Goal: Transaction & Acquisition: Purchase product/service

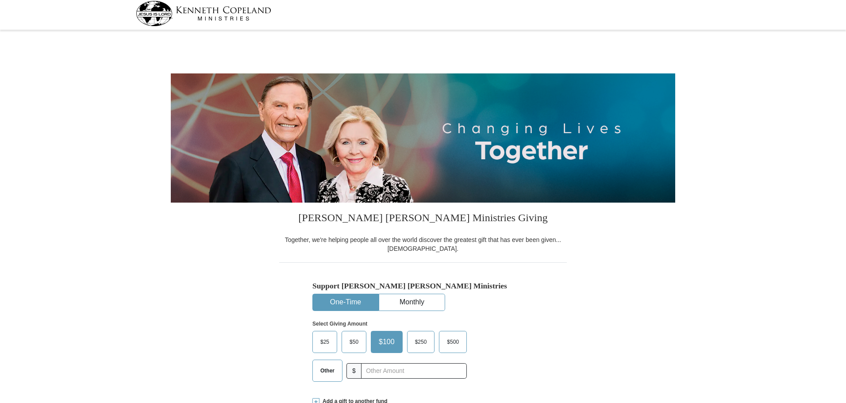
click at [328, 331] on div "$25 $50 $100 $250 $500" at bounding box center [389, 356] width 154 height 51
select select "[GEOGRAPHIC_DATA]"
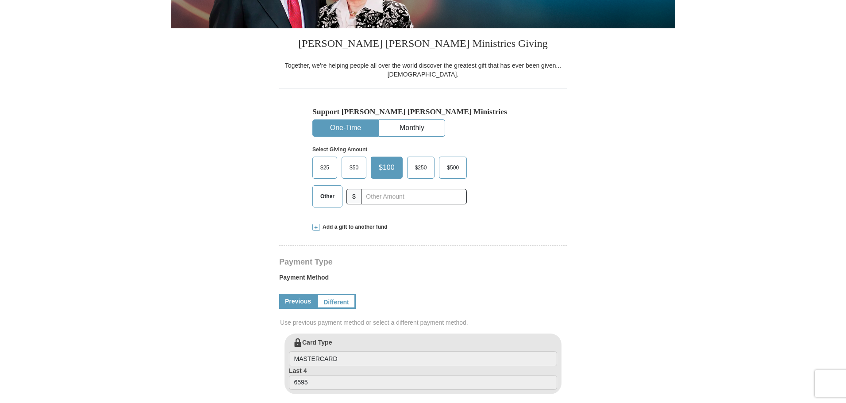
click at [328, 192] on span "Other" at bounding box center [327, 196] width 23 height 13
click at [0, 0] on input "Other" at bounding box center [0, 0] width 0 height 0
click at [374, 193] on input "text" at bounding box center [413, 196] width 98 height 15
type input "954"
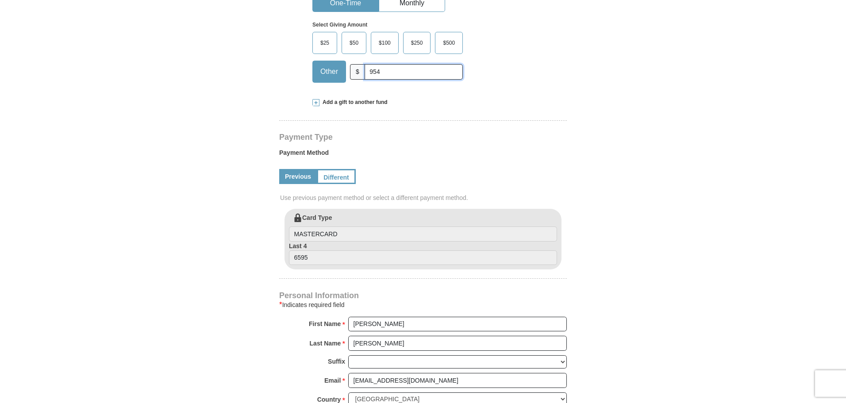
scroll to position [310, 0]
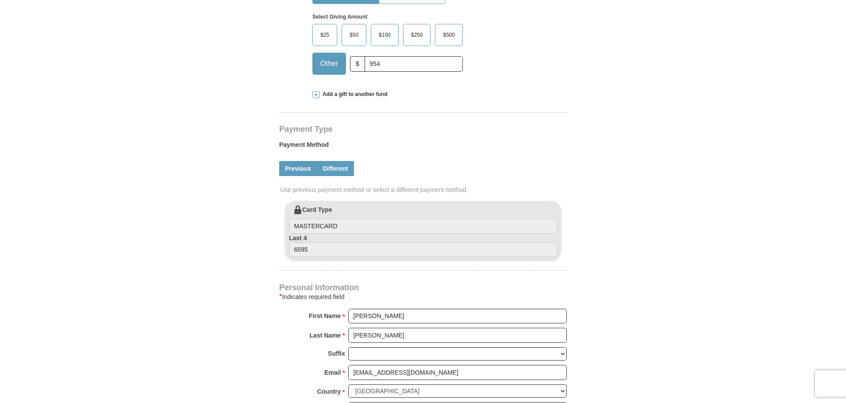
click at [329, 174] on link "Different" at bounding box center [335, 168] width 37 height 15
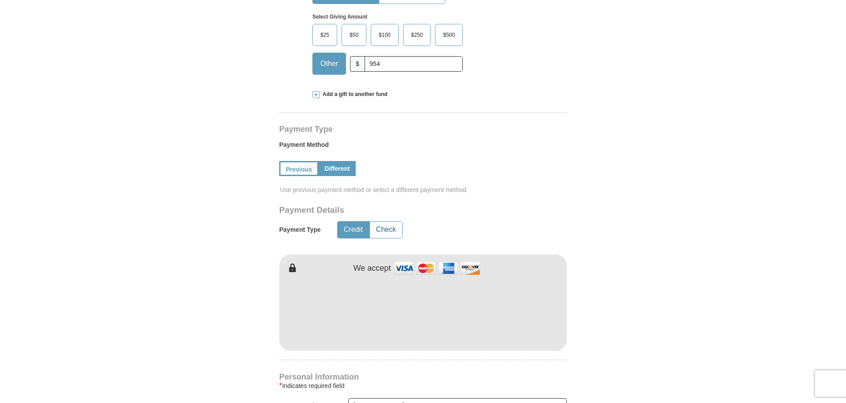
drag, startPoint x: 389, startPoint y: 228, endPoint x: 497, endPoint y: 187, distance: 116.0
click at [389, 228] on button "Check" at bounding box center [386, 230] width 32 height 16
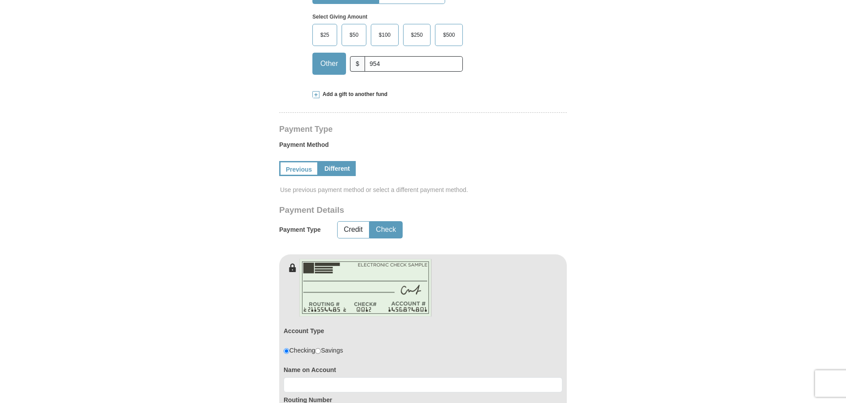
scroll to position [442, 0]
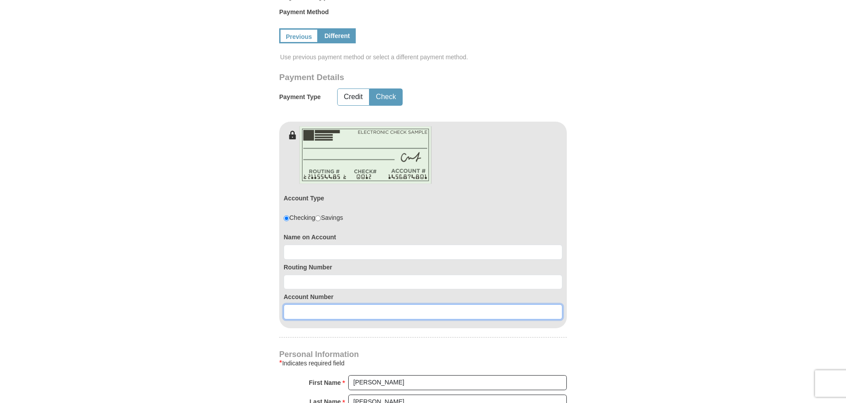
click at [342, 314] on input at bounding box center [422, 311] width 279 height 15
paste input "246755014"
type input "246755014"
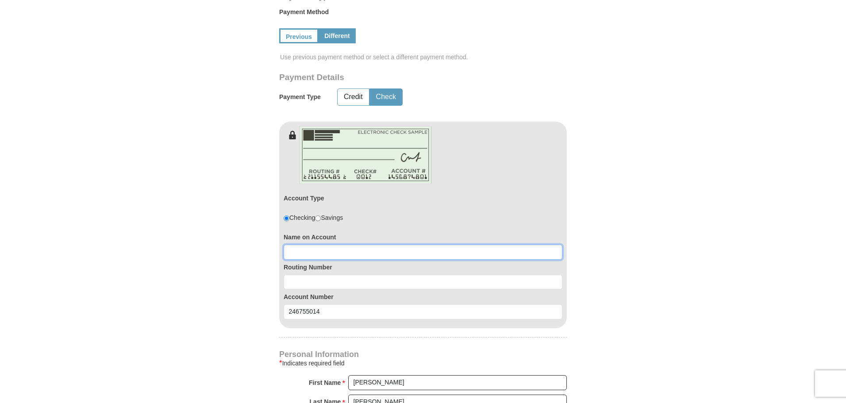
click at [337, 251] on input at bounding box center [422, 252] width 279 height 15
type input "[PERSON_NAME]"
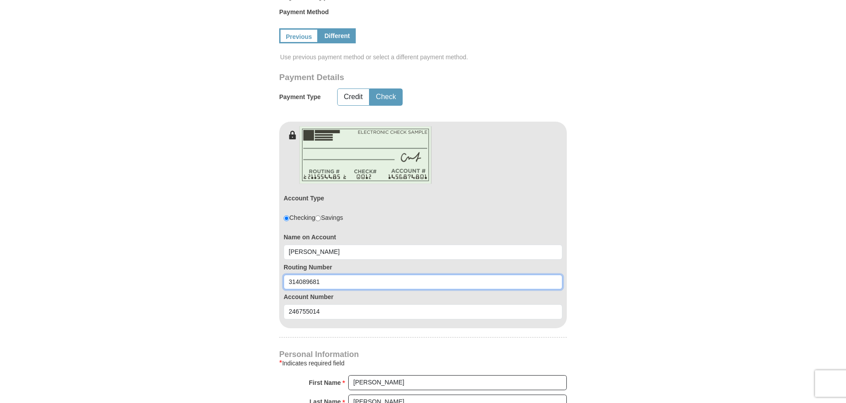
type input "314089681"
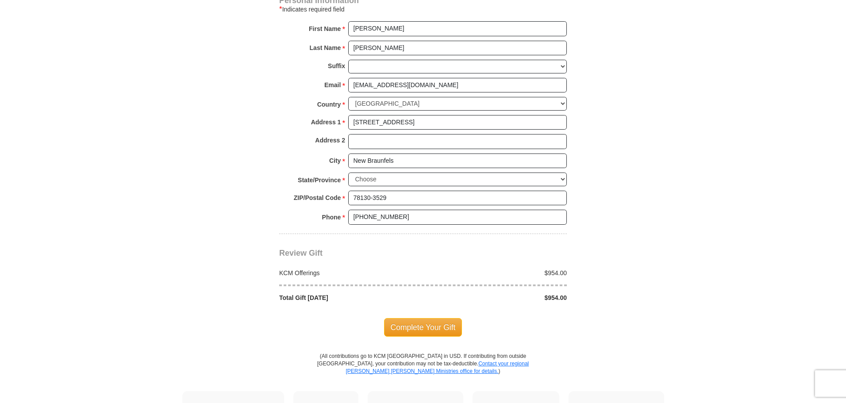
click at [740, 217] on body "[PERSON_NAME] [PERSON_NAME] Ministries Giving Together, we're helping people al…" at bounding box center [423, 84] width 846 height 1761
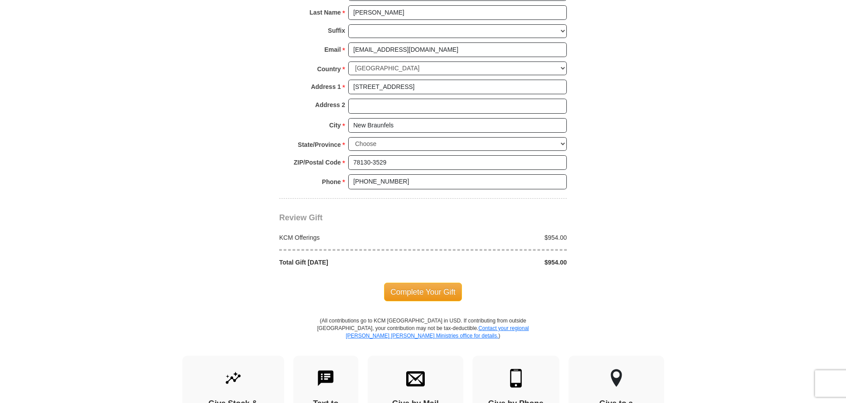
scroll to position [884, 0]
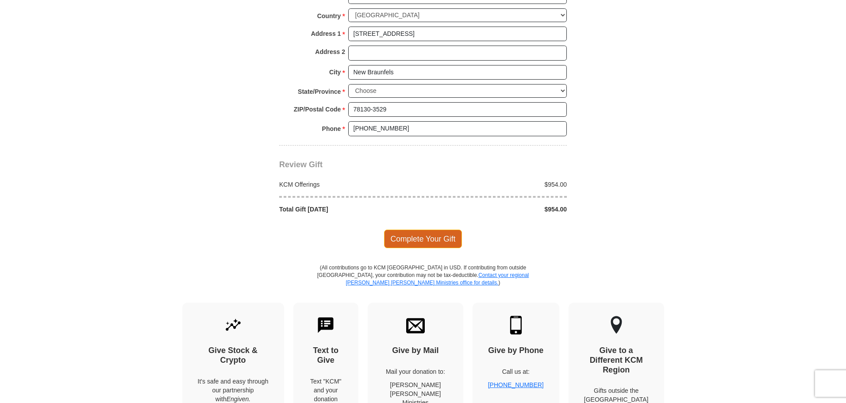
click at [423, 245] on span "Complete Your Gift" at bounding box center [423, 239] width 78 height 19
